Goal: Obtain resource: Download file/media

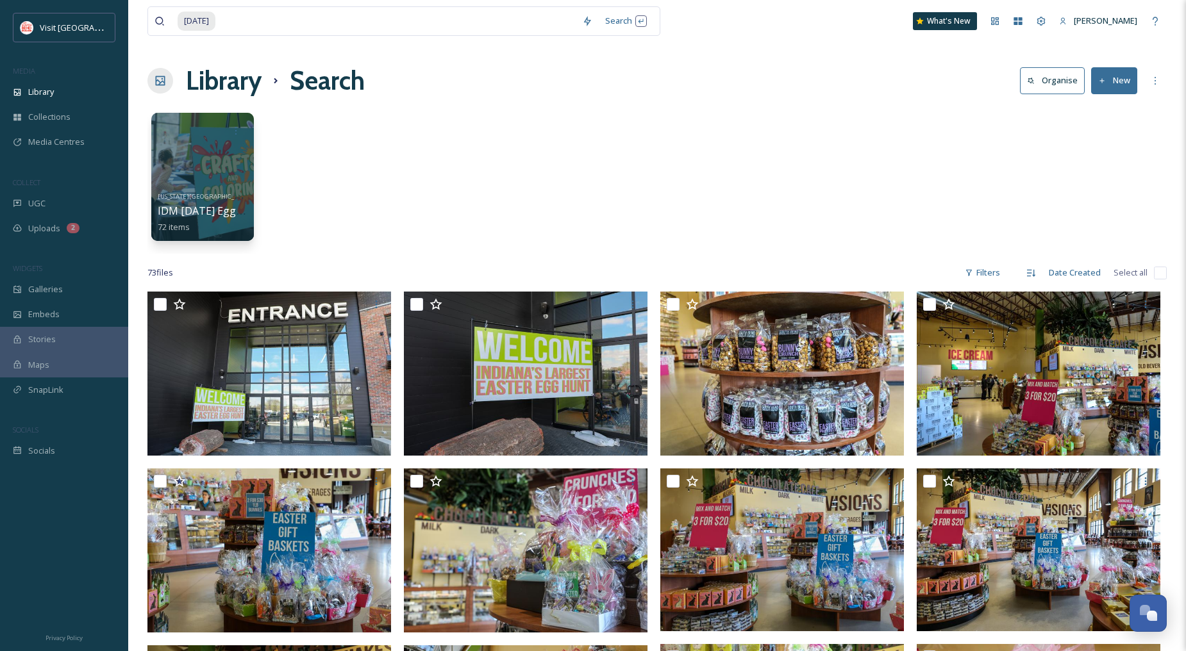
scroll to position [487, 0]
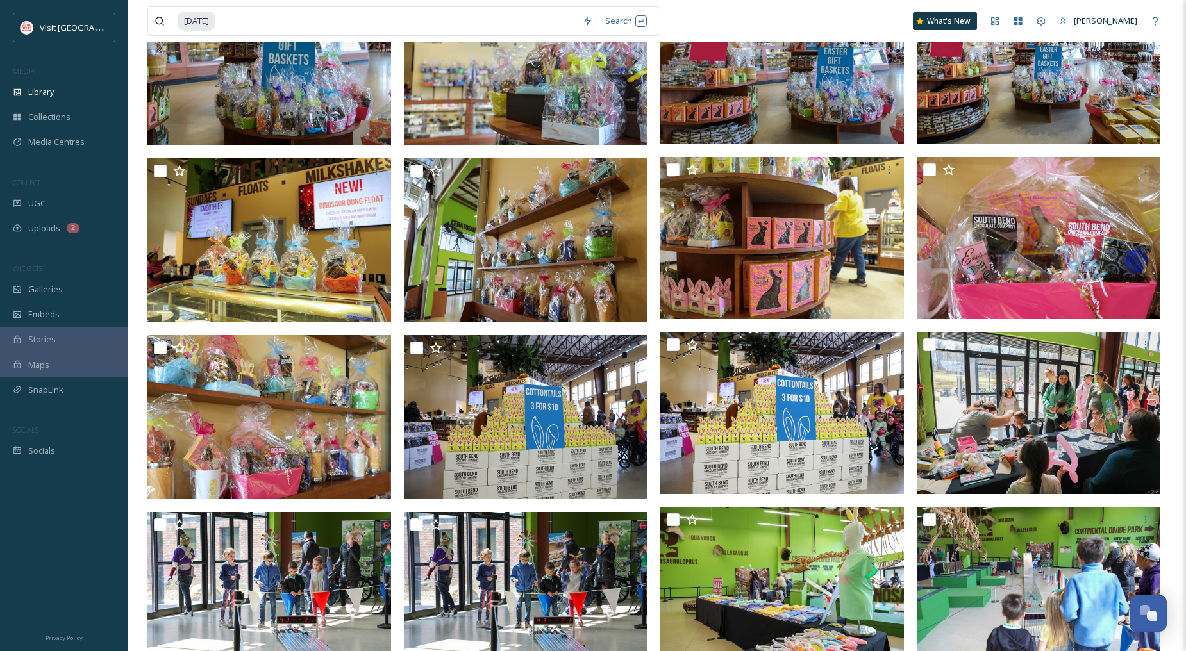
drag, startPoint x: 259, startPoint y: 24, endPoint x: 100, endPoint y: 8, distance: 159.8
type input "e"
type input "fall"
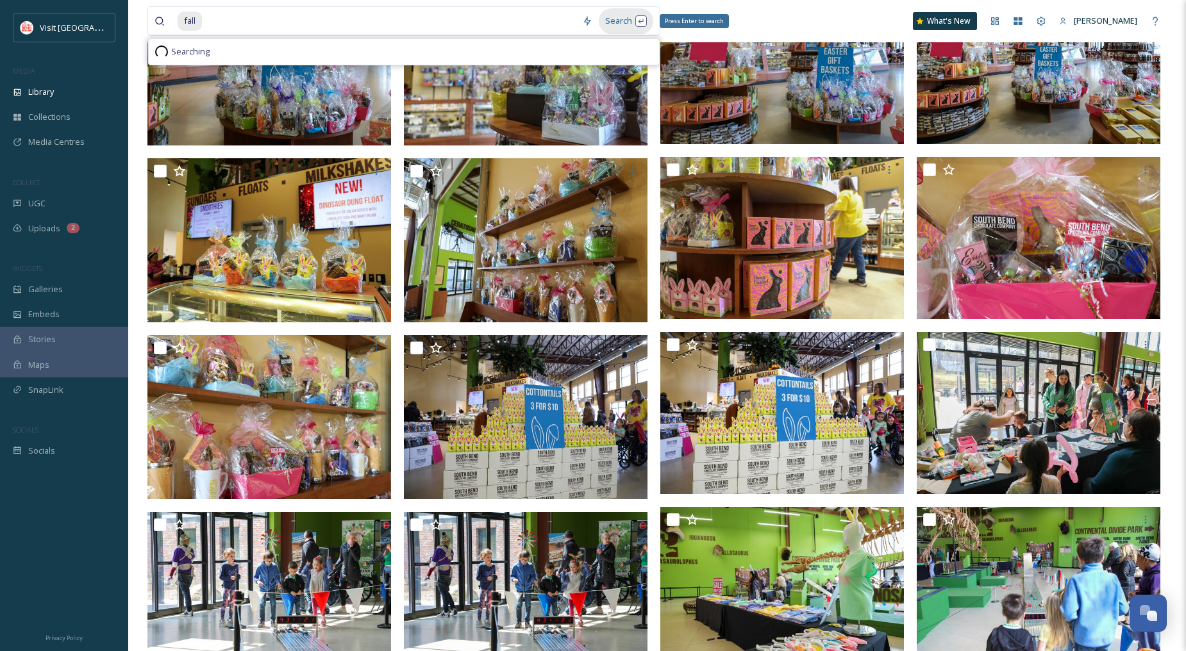
click at [612, 21] on div "Search Press Enter to search" at bounding box center [626, 20] width 54 height 25
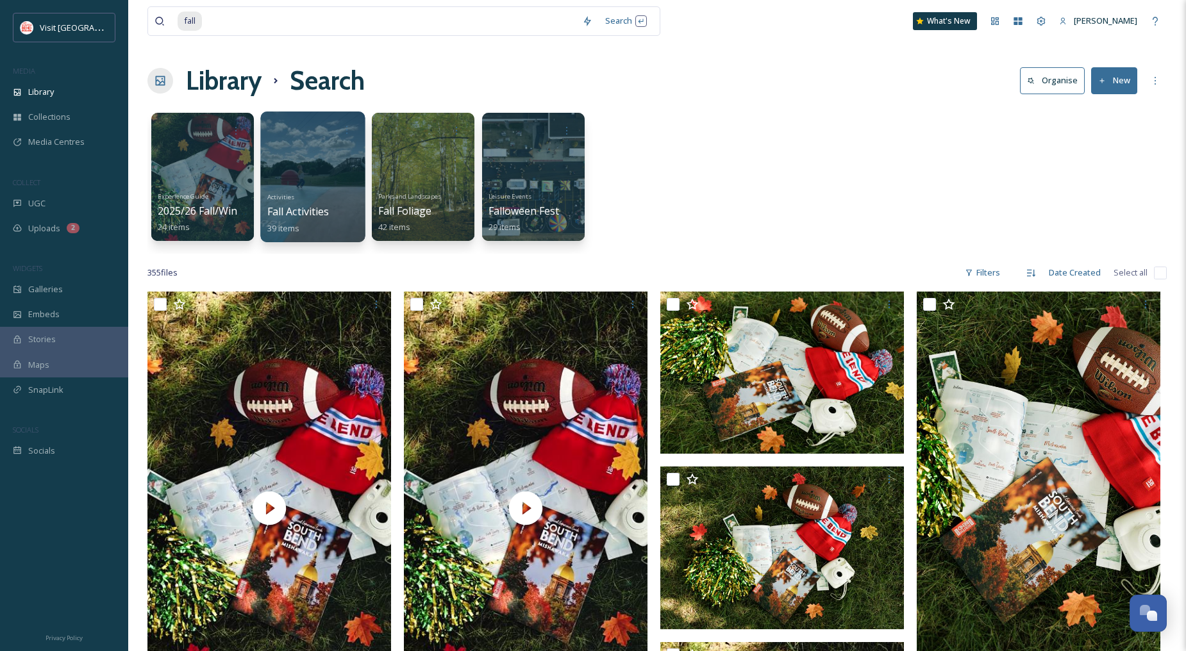
click at [343, 167] on div at bounding box center [312, 177] width 105 height 131
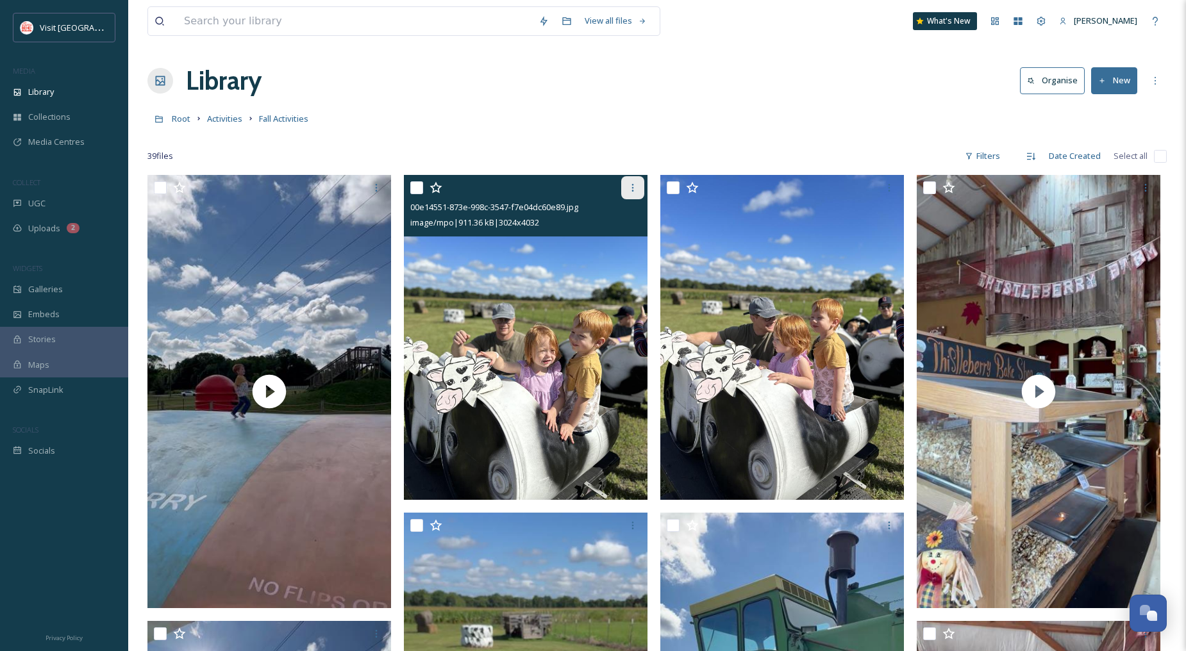
click at [635, 194] on div at bounding box center [632, 187] width 23 height 23
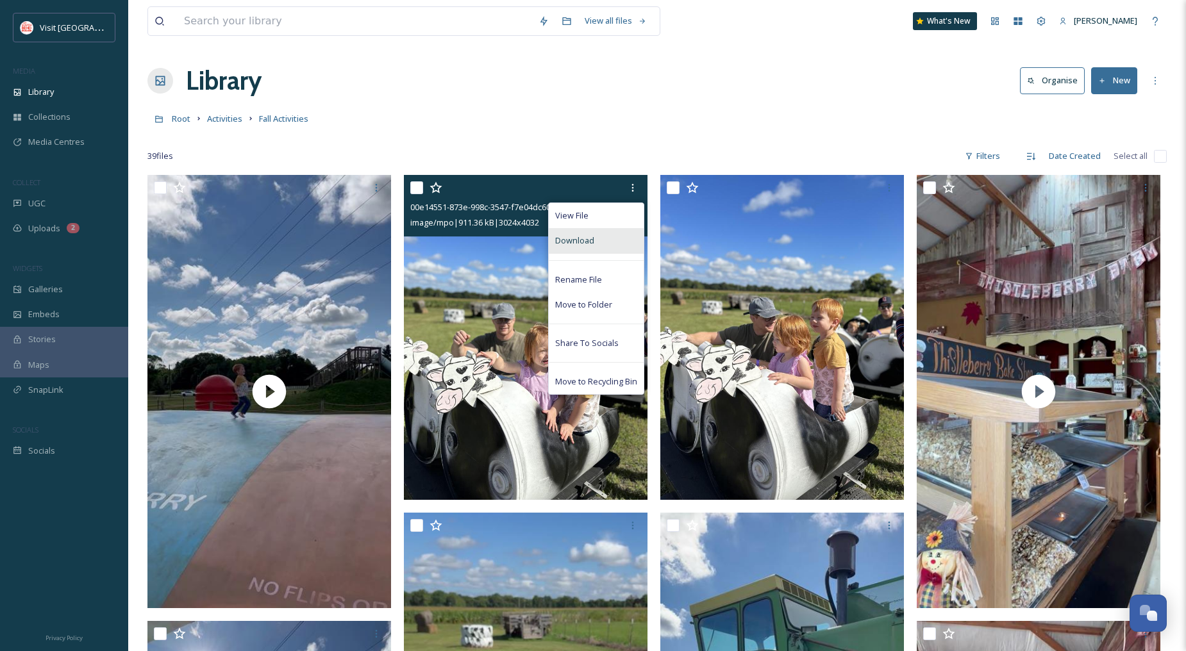
click at [617, 235] on div "Download" at bounding box center [596, 240] width 95 height 25
